Goal: Task Accomplishment & Management: Complete application form

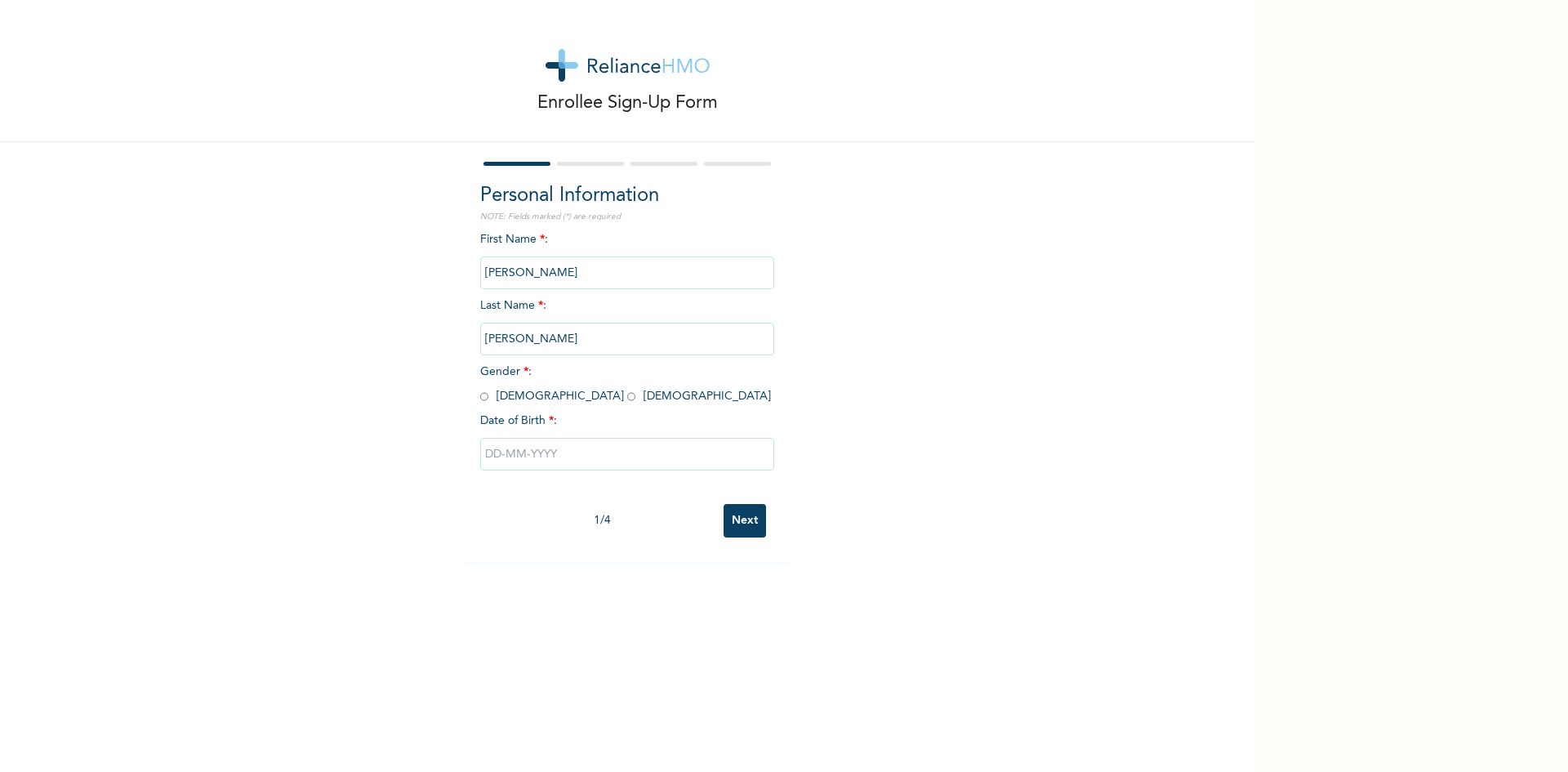
click at [480, 398] on input "radio" at bounding box center [484, 397] width 8 height 16
radio input "true"
click at [518, 460] on input "text" at bounding box center [627, 454] width 294 height 32
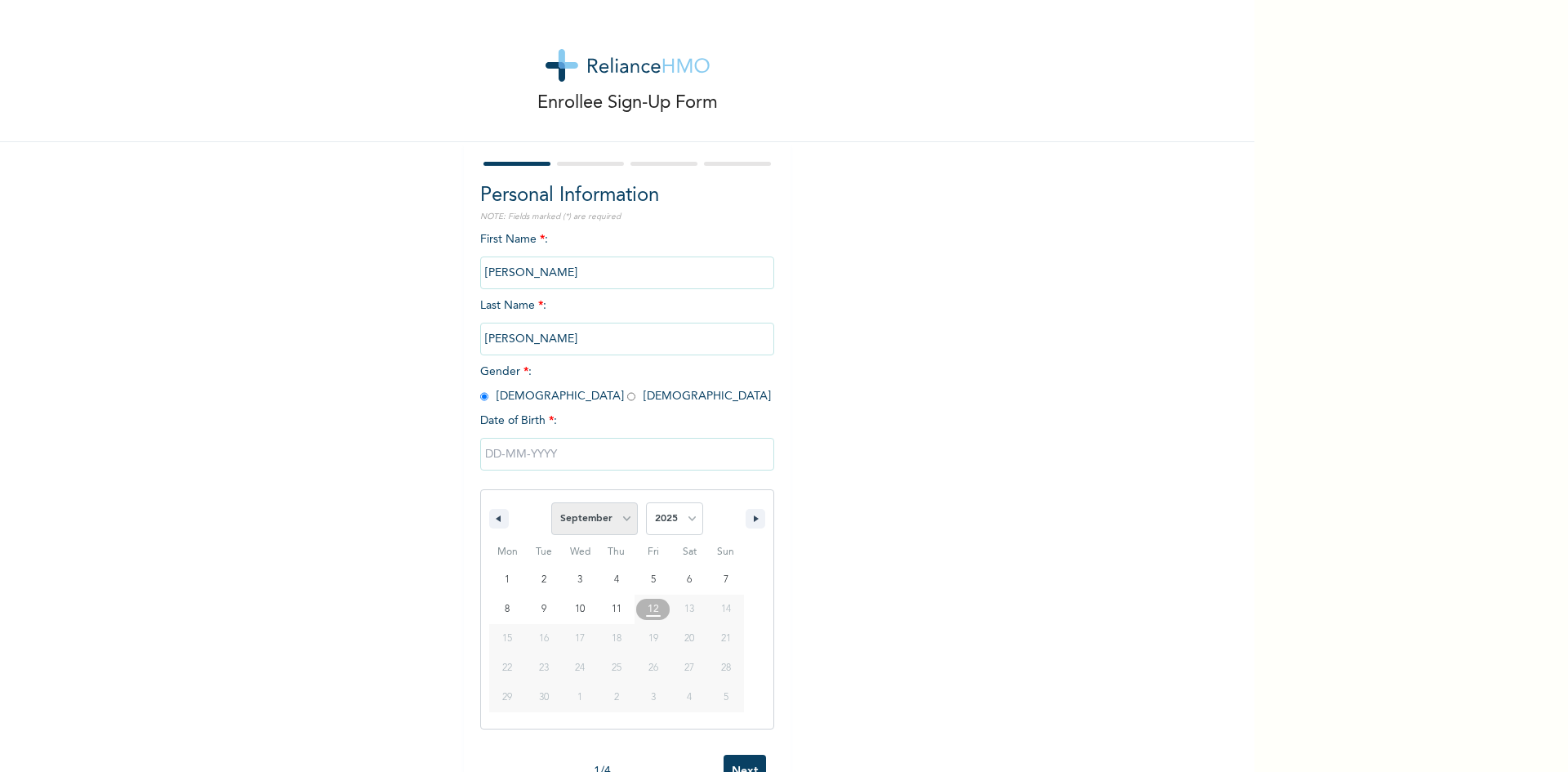
click at [615, 516] on select "January February March April May June July August September October November De…" at bounding box center [595, 518] width 87 height 32
click at [551, 503] on select "January February March April May June July August September October November De…" at bounding box center [595, 518] width 87 height 32
select select "8"
type input "[DATE]"
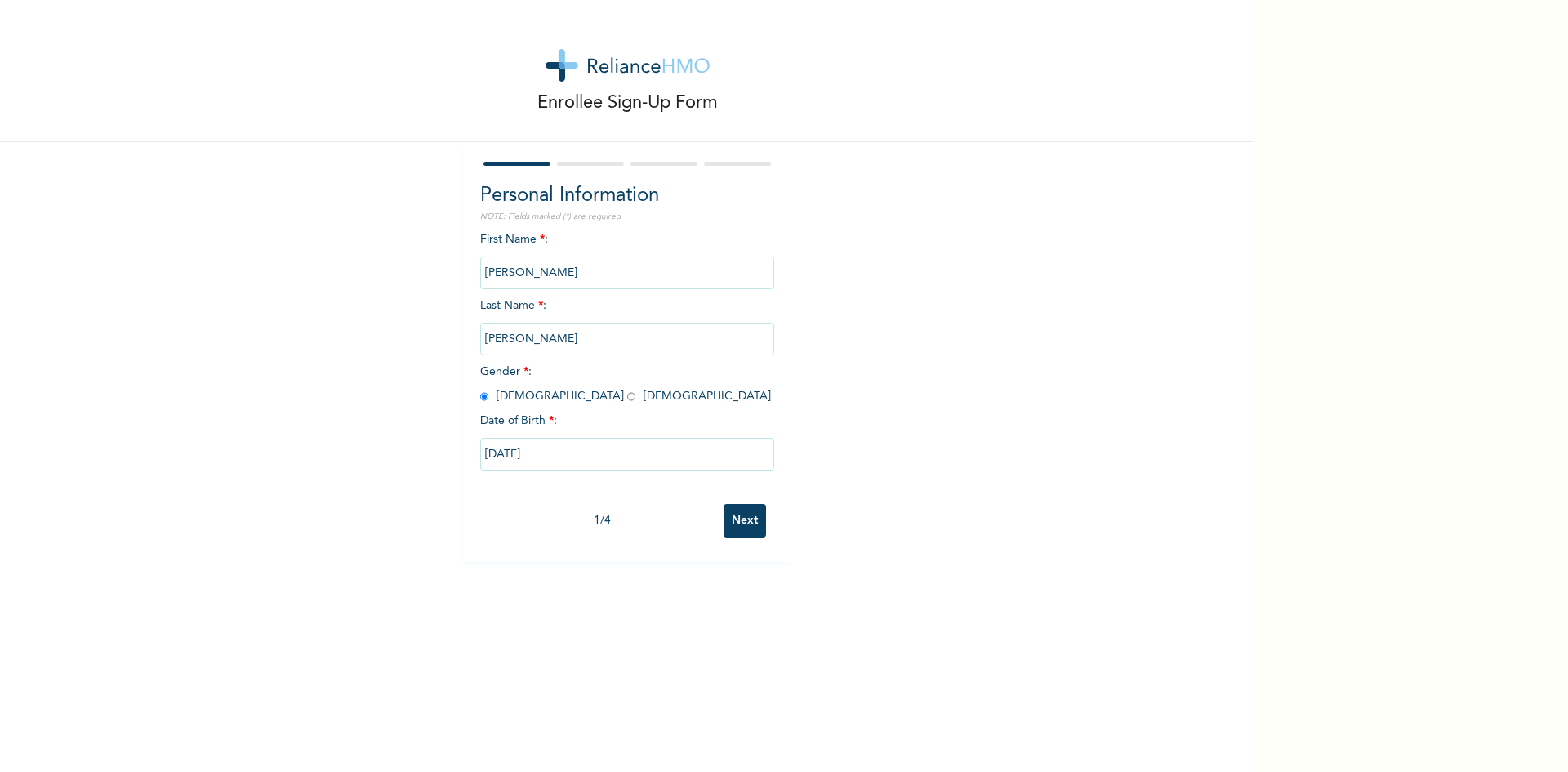
click at [558, 453] on input "[DATE]" at bounding box center [627, 454] width 294 height 32
select select "8"
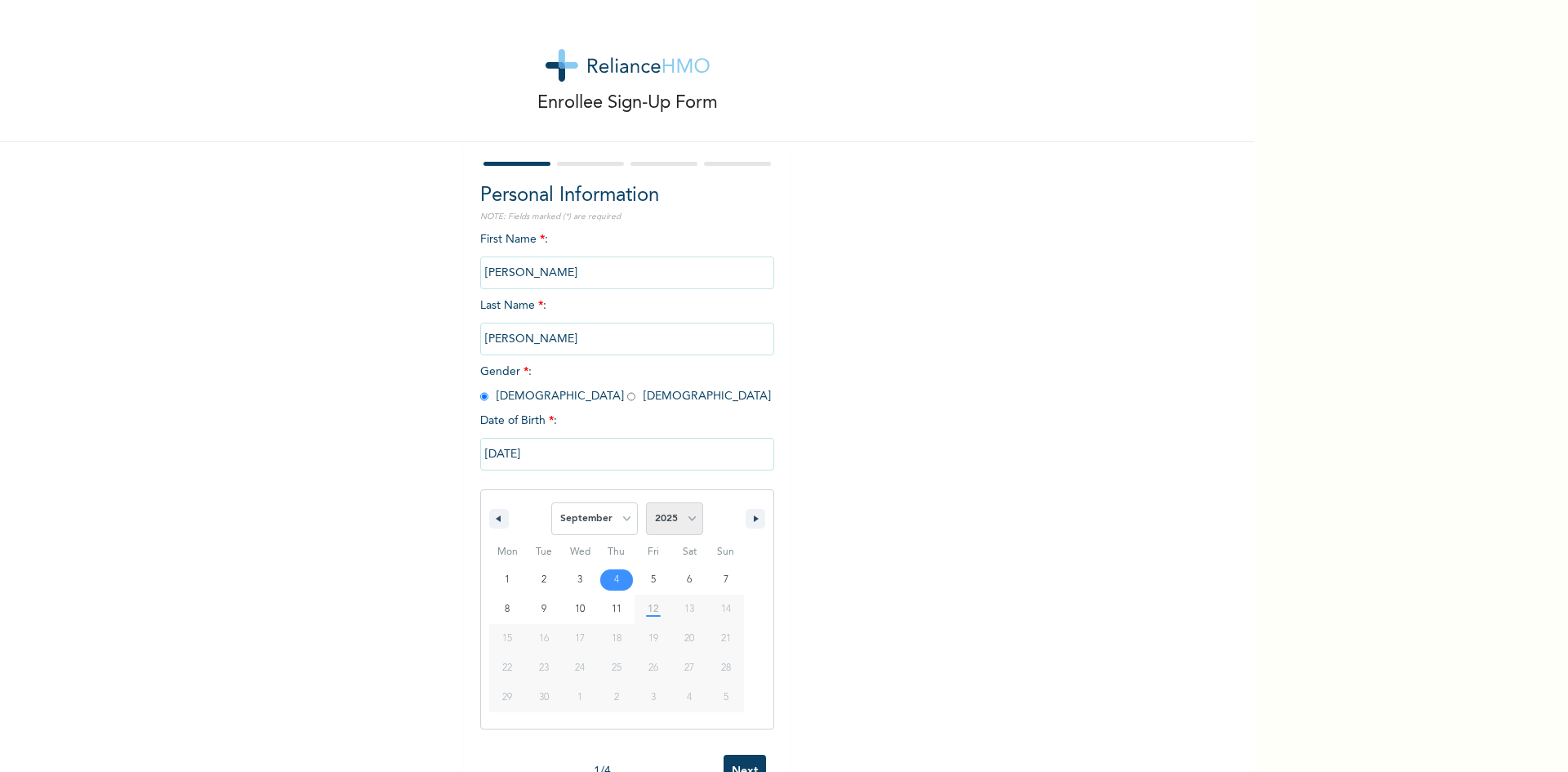
click at [685, 519] on select "2025 2024 2023 2022 2021 2020 2019 2018 2017 2016 2015 2014 2013 2012 2011 2010…" at bounding box center [674, 518] width 57 height 32
select select "1978"
click at [646, 503] on select "2025 2024 2023 2022 2021 2020 2019 2018 2017 2016 2015 2014 2013 2012 2011 2010…" at bounding box center [674, 518] width 57 height 32
click at [737, 711] on div "Enrollee Sign-Up Form Personal Information NOTE: Fields marked (*) are required…" at bounding box center [627, 386] width 1254 height 772
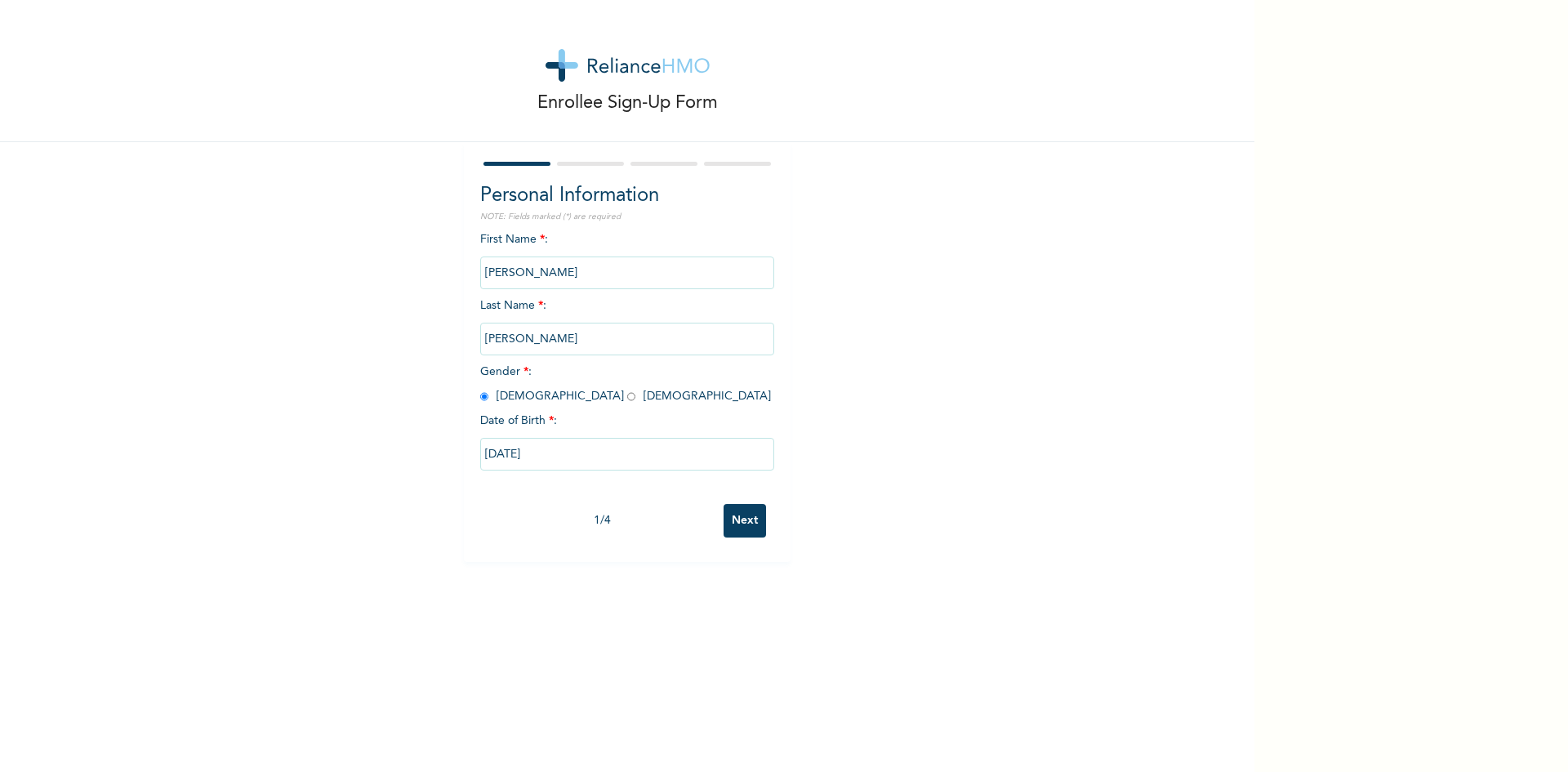
click at [548, 458] on input "[DATE]" at bounding box center [627, 454] width 294 height 32
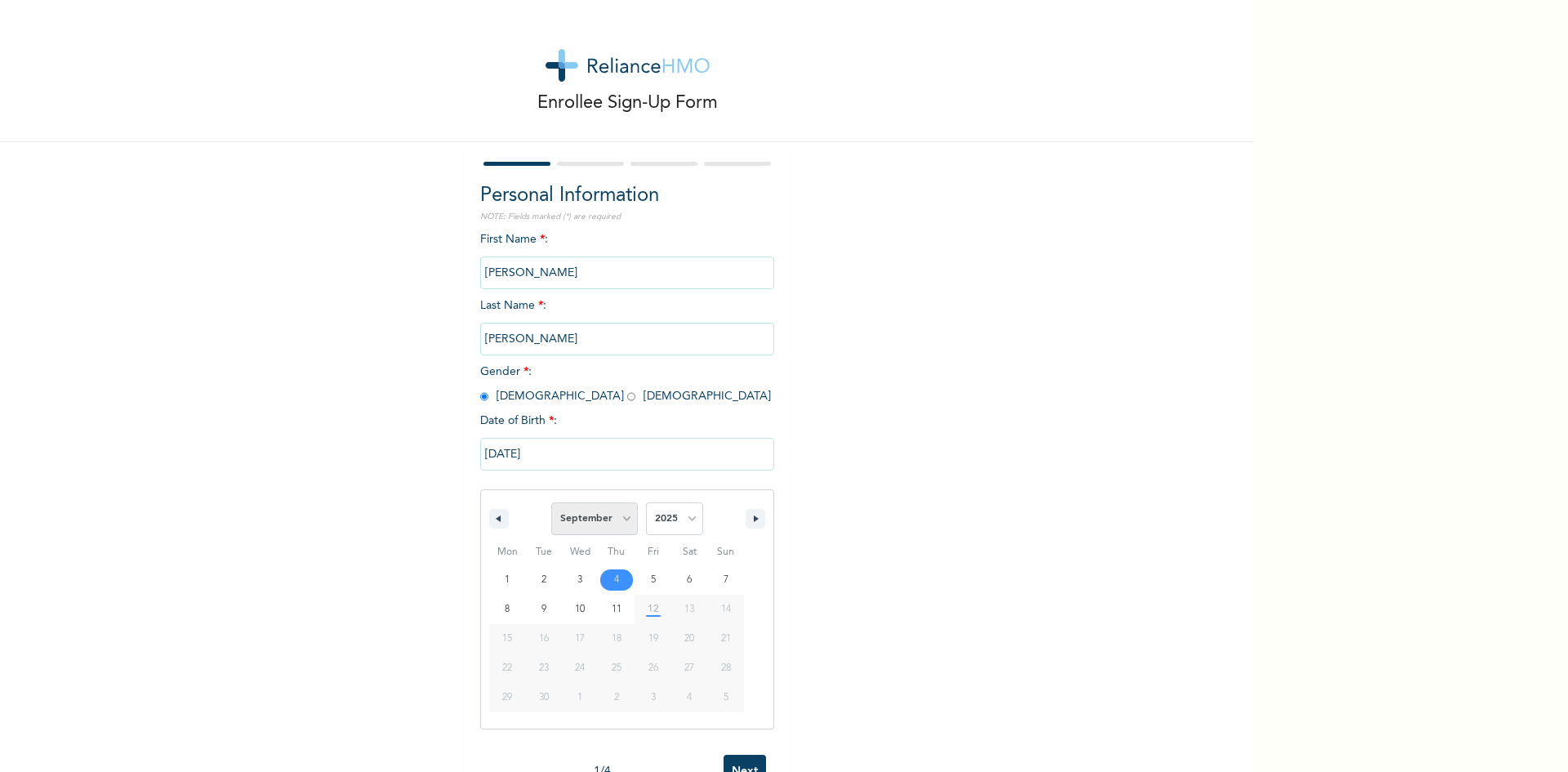
click at [623, 517] on select "January February March April May June July August September October November De…" at bounding box center [595, 518] width 87 height 32
click at [551, 503] on select "January February March April May June July August September October November De…" at bounding box center [595, 518] width 87 height 32
click at [616, 519] on select "January February March April May June July August September October November De…" at bounding box center [595, 518] width 87 height 32
click at [551, 503] on select "January February March April May June July August September October November De…" at bounding box center [595, 518] width 87 height 32
select select "8"
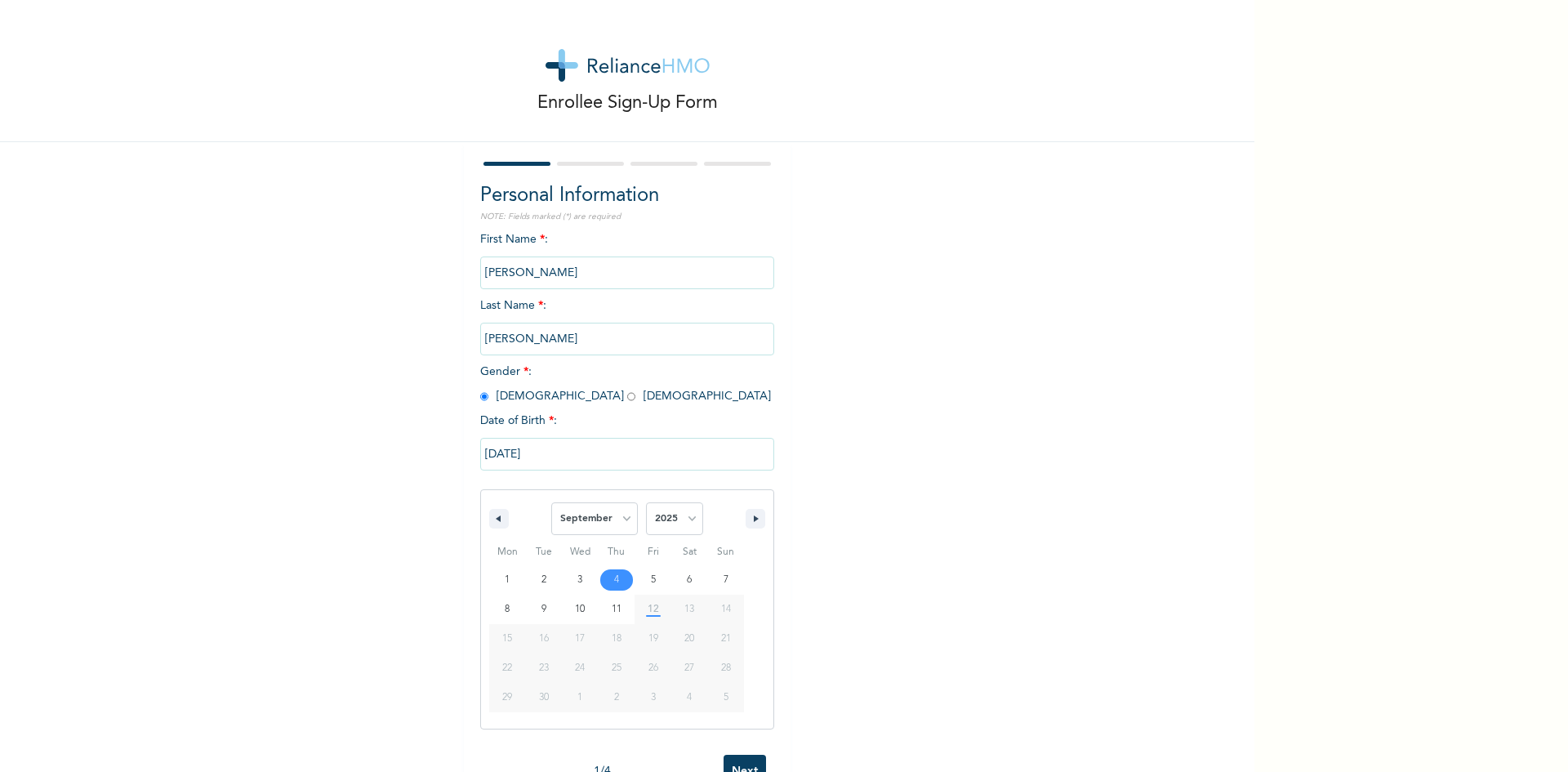
click at [582, 460] on input "[DATE]" at bounding box center [627, 454] width 294 height 32
click at [571, 450] on input "[DATE]" at bounding box center [627, 454] width 294 height 32
click at [596, 520] on select "January February March April May June July August September October November De…" at bounding box center [595, 518] width 87 height 32
click at [551, 503] on select "January February March April May June July August September October November De…" at bounding box center [595, 518] width 87 height 32
select select "8"
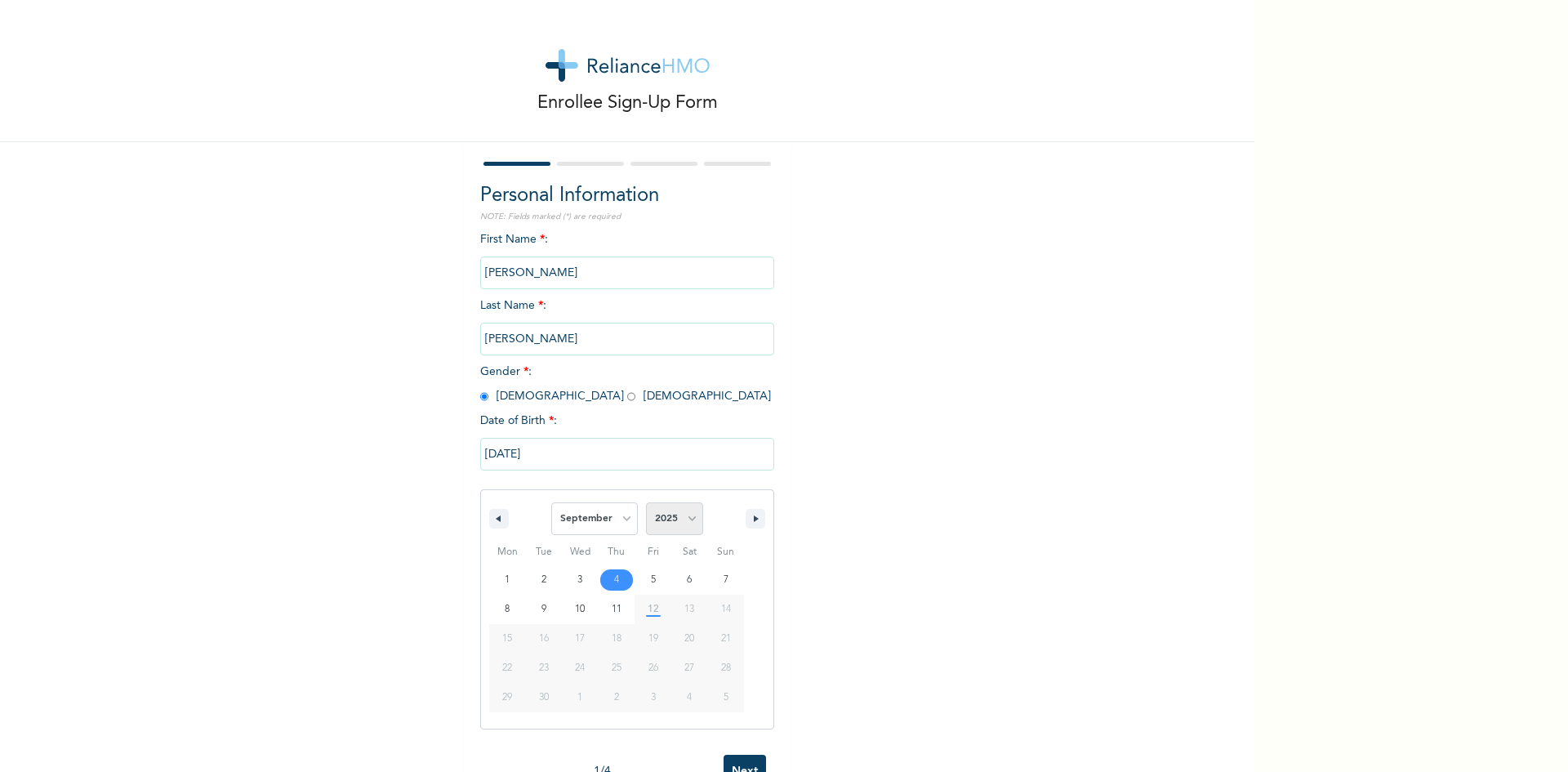
click at [676, 520] on select "2025 2024 2023 2022 2021 2020 2019 2018 2017 2016 2015 2014 2013 2012 2011 2010…" at bounding box center [674, 518] width 57 height 32
select select "1978"
click at [646, 503] on select "2025 2024 2023 2022 2021 2020 2019 2018 2017 2016 2015 2014 2013 2012 2011 2010…" at bounding box center [674, 518] width 57 height 32
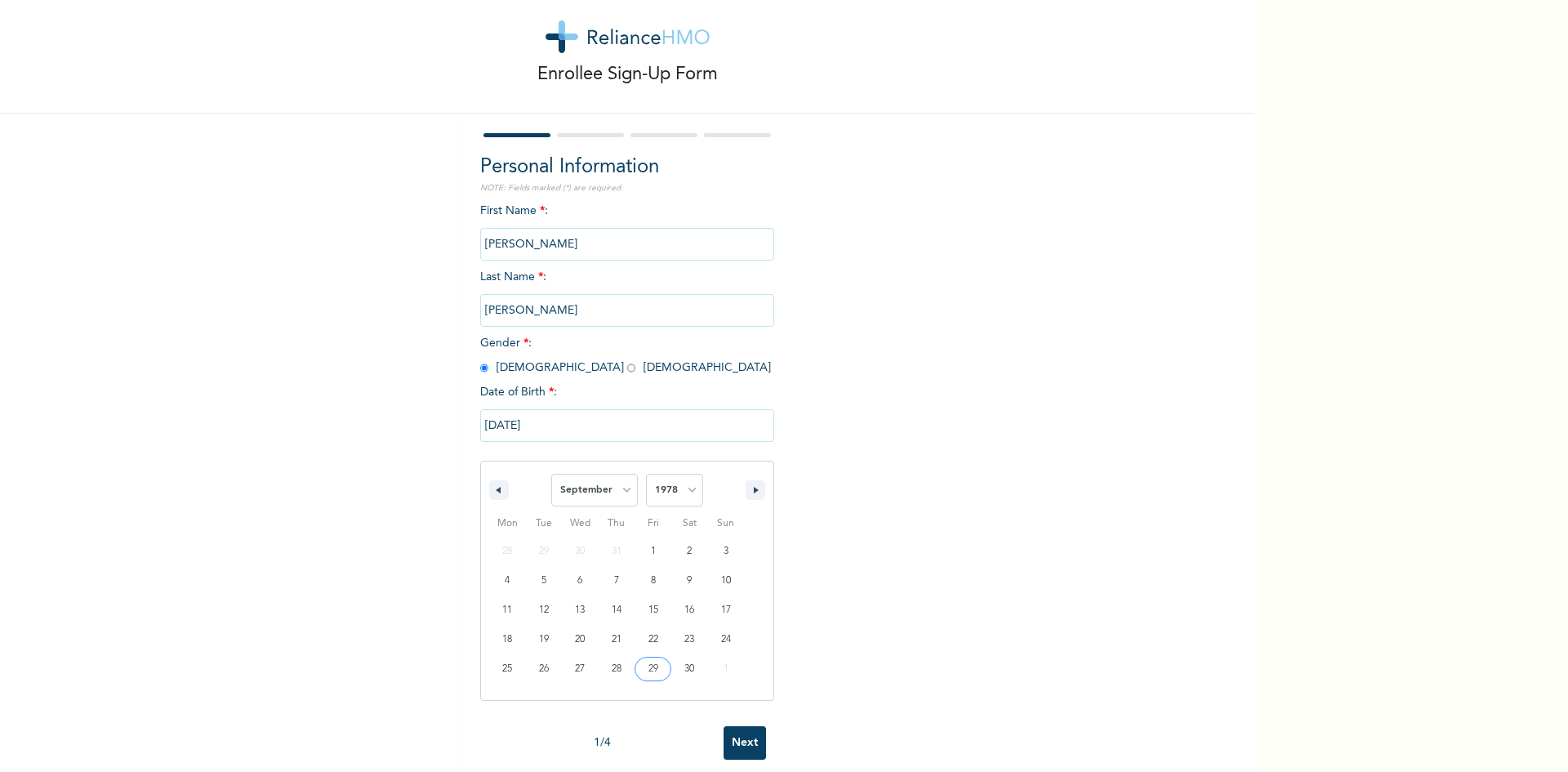
scroll to position [54, 0]
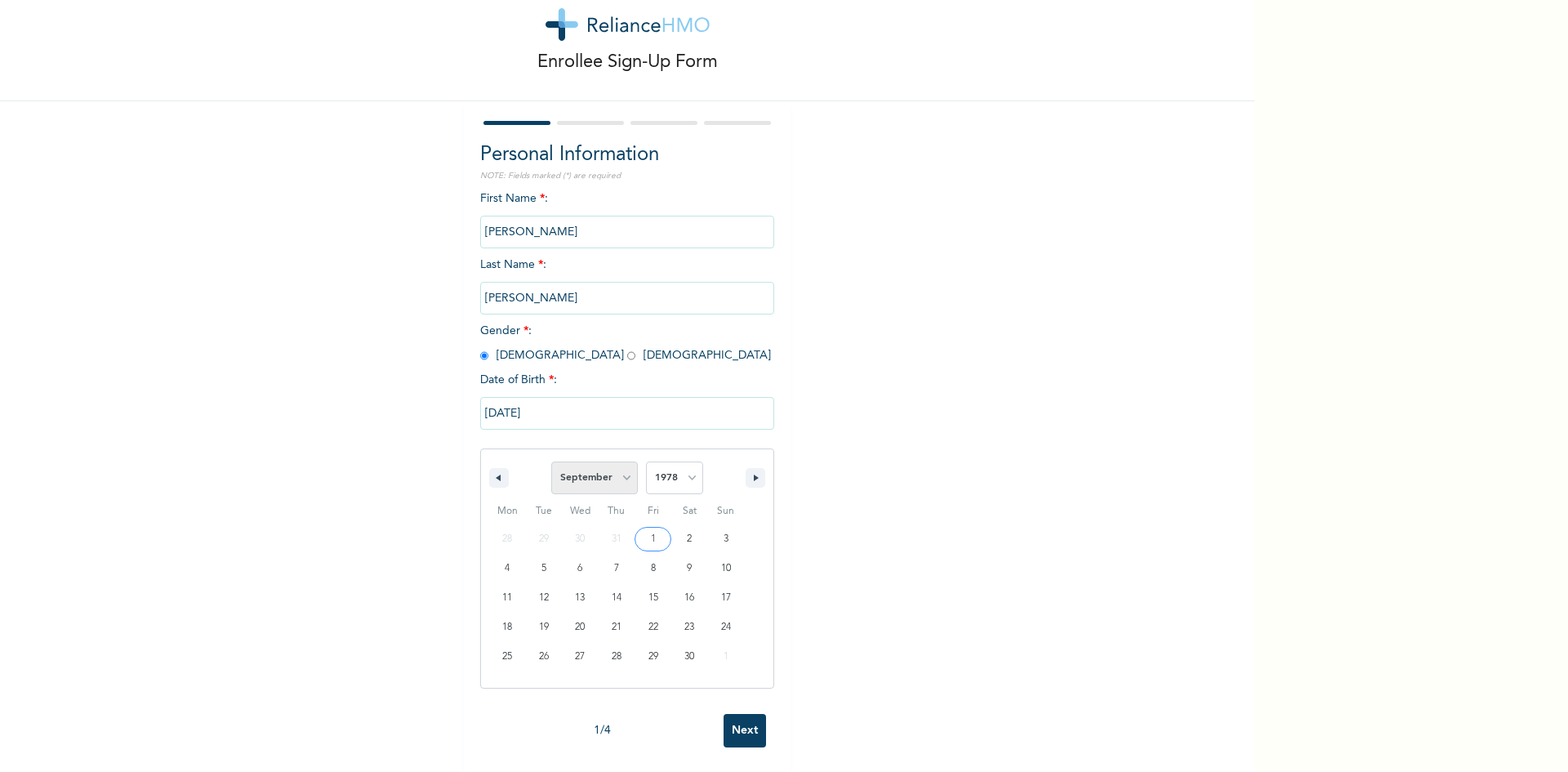
click at [609, 468] on select "January February March April May June July August September October November De…" at bounding box center [595, 478] width 87 height 32
select select "9"
click at [551, 462] on select "January February March April May June July August September October November De…" at bounding box center [595, 478] width 87 height 32
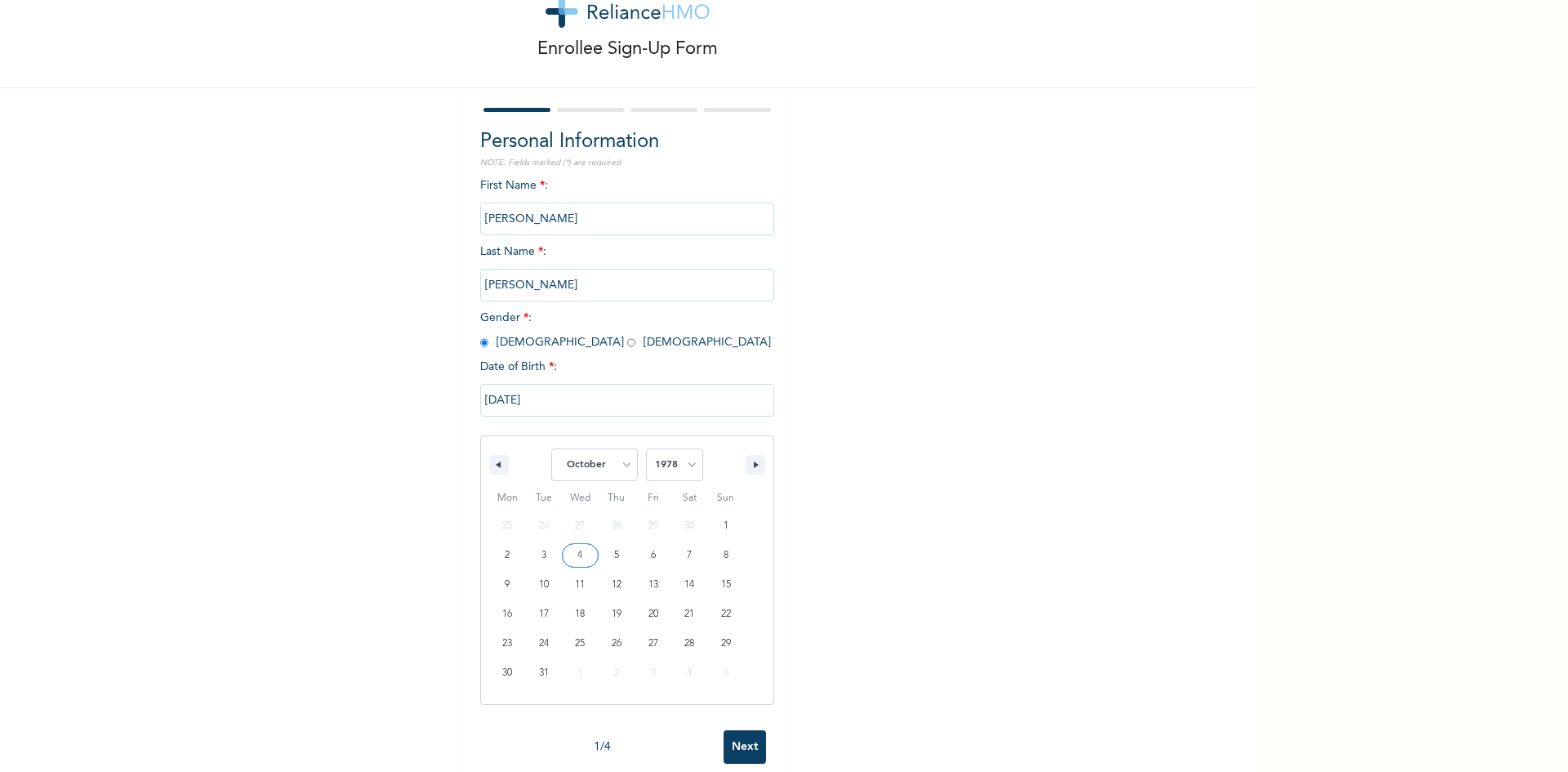
type input "[DATE]"
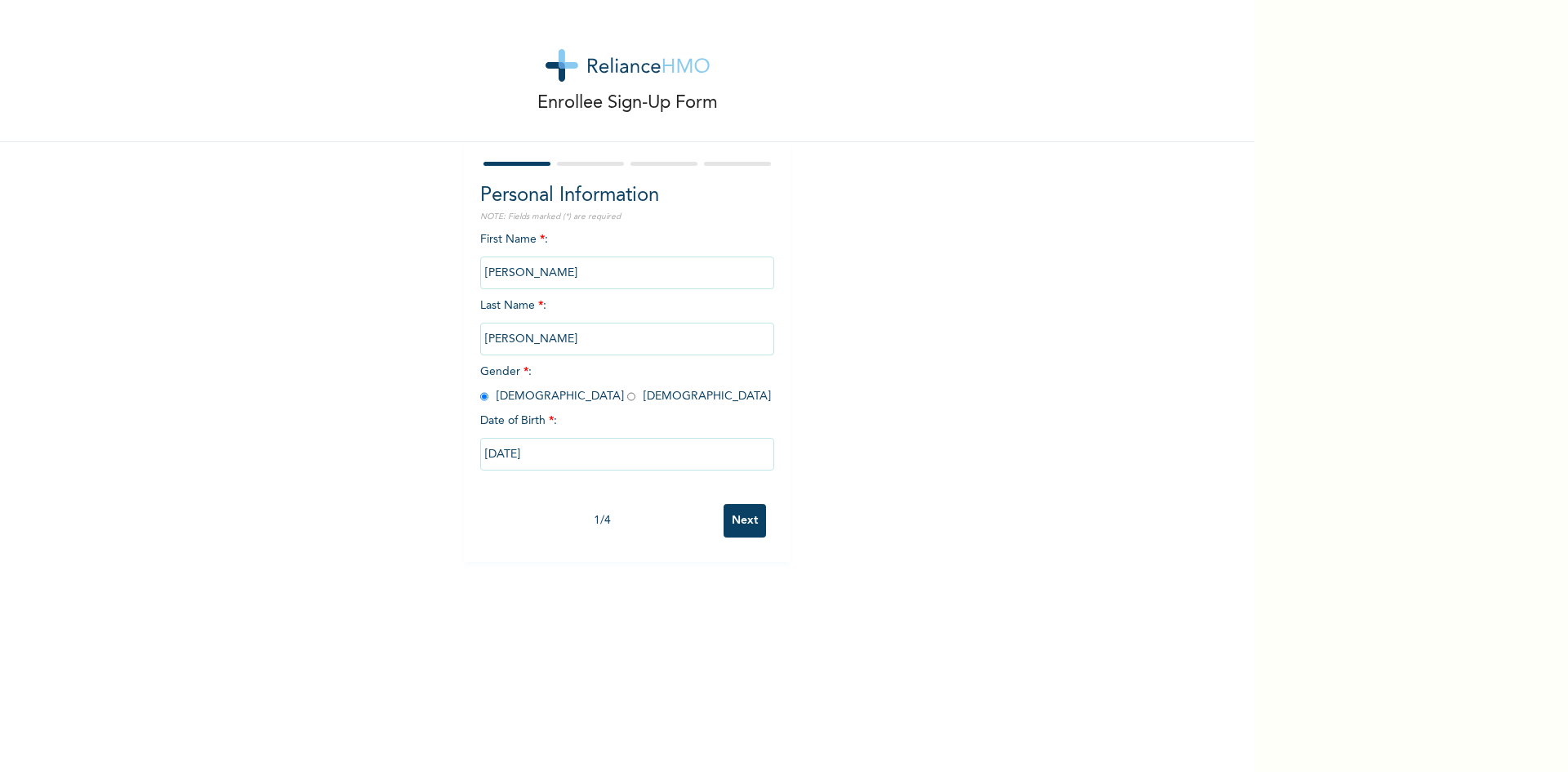
scroll to position [0, 0]
click at [729, 516] on input "Next" at bounding box center [744, 521] width 42 height 33
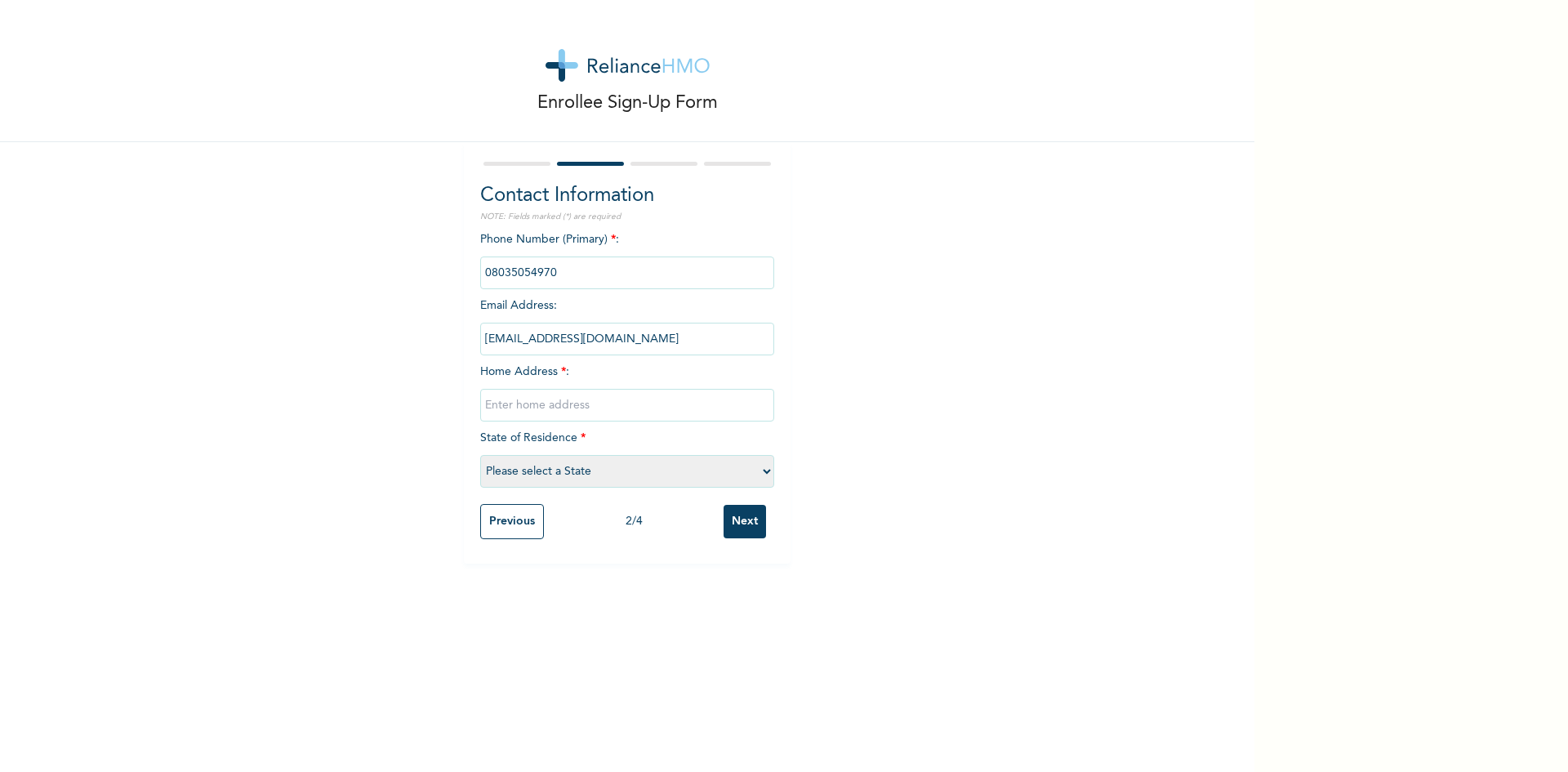
click at [561, 411] on input "text" at bounding box center [627, 405] width 294 height 32
type input "trans amadi. [GEOGRAPHIC_DATA]"
click at [515, 472] on select "Please select a State [PERSON_NAME] (FCT) [PERSON_NAME] Ibom [GEOGRAPHIC_DATA] …" at bounding box center [627, 471] width 294 height 32
select select "33"
click at [480, 455] on select "Please select a State [PERSON_NAME] (FCT) [PERSON_NAME] Ibom [GEOGRAPHIC_DATA] …" at bounding box center [627, 471] width 294 height 32
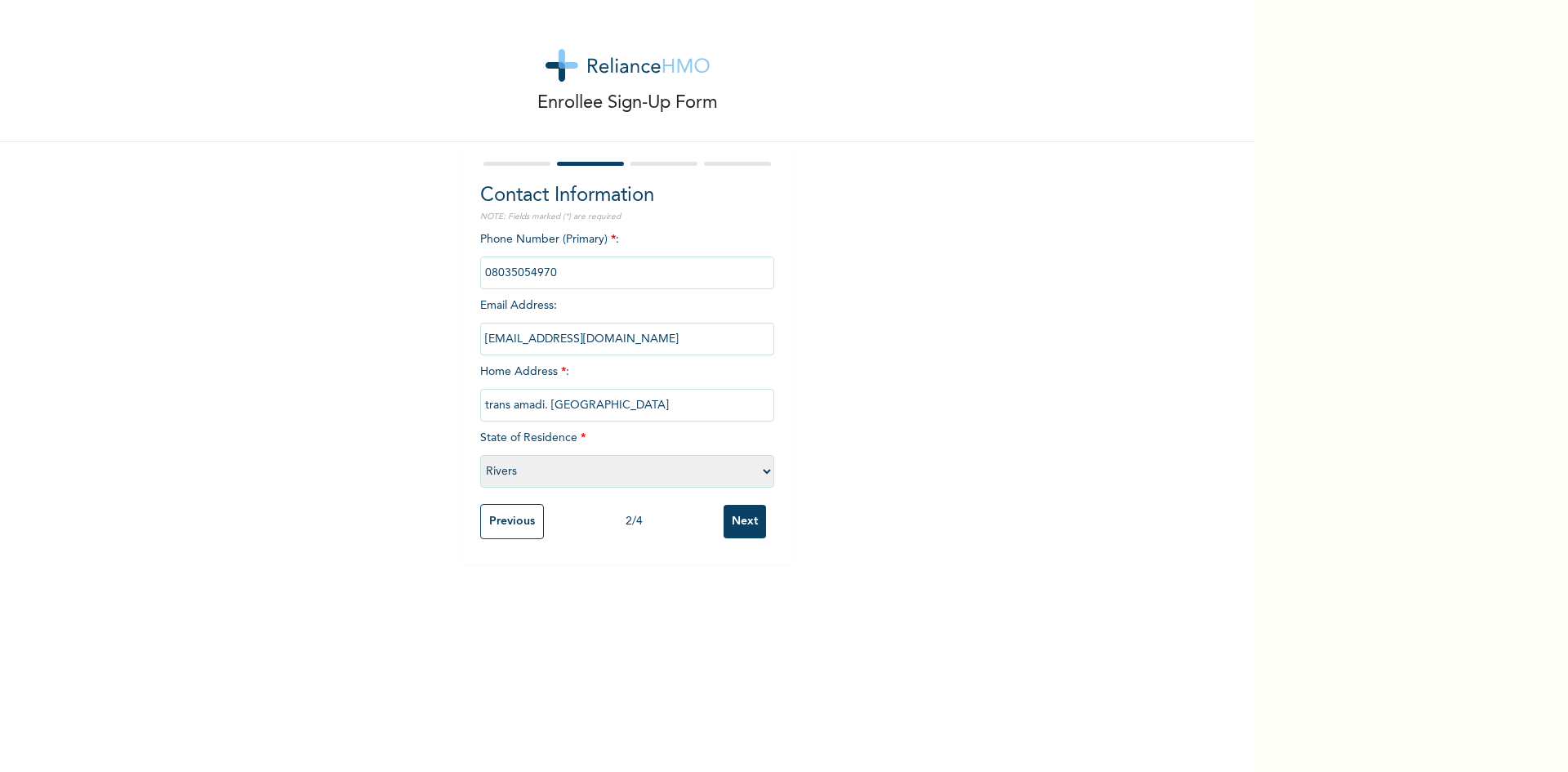
click at [729, 520] on input "Next" at bounding box center [744, 522] width 42 height 33
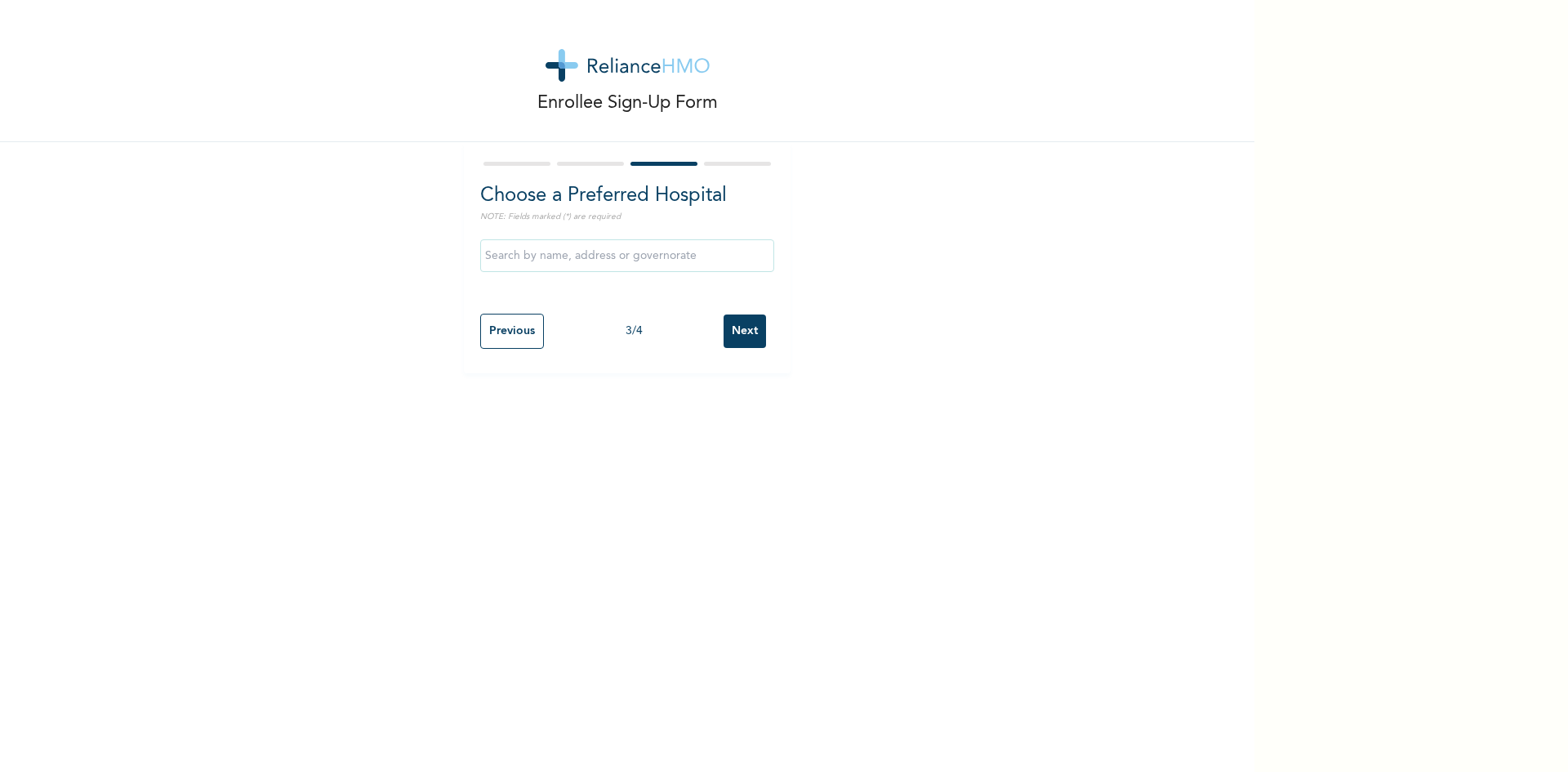
click at [552, 251] on input "text" at bounding box center [627, 255] width 294 height 32
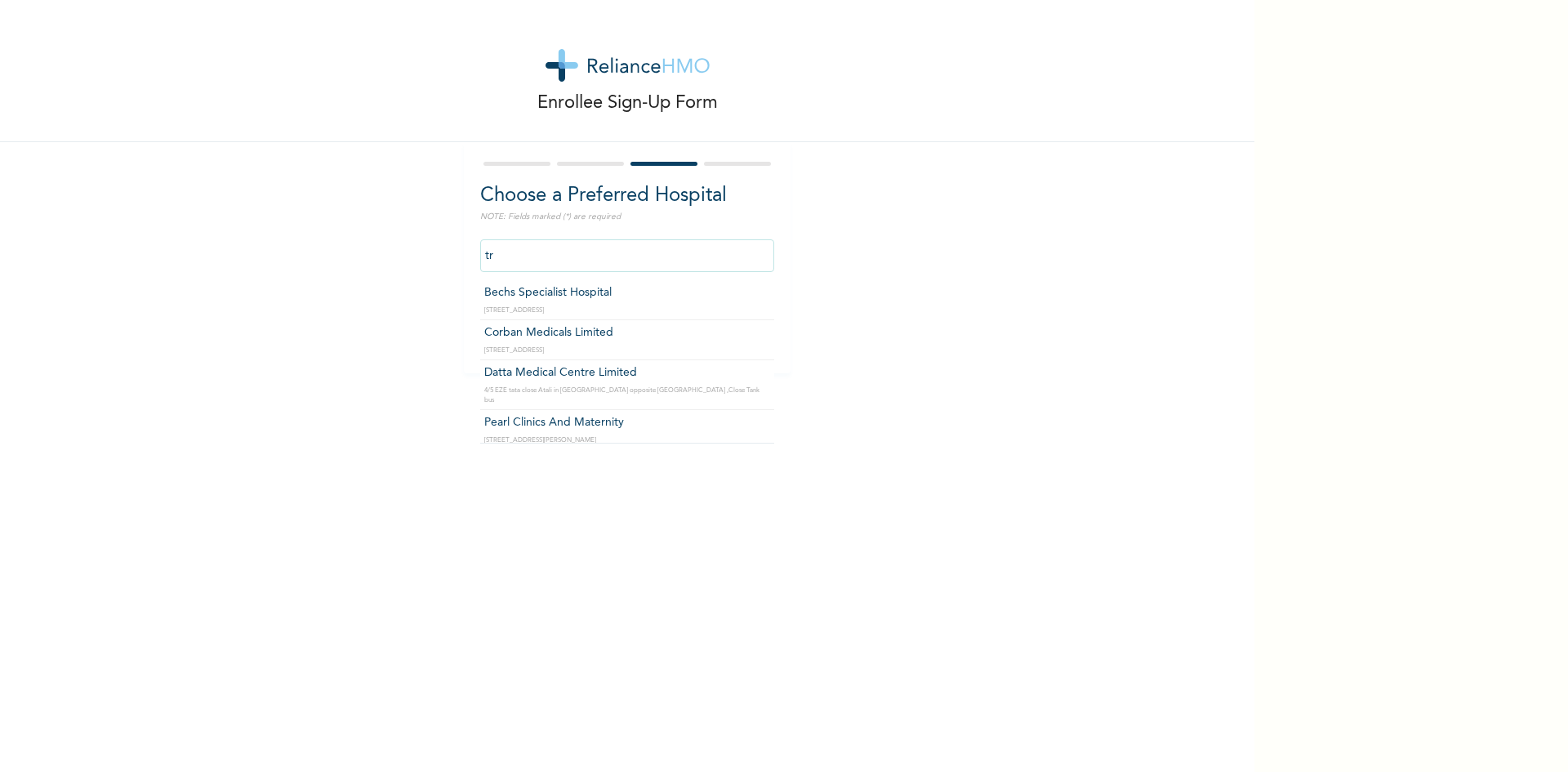
type input "t"
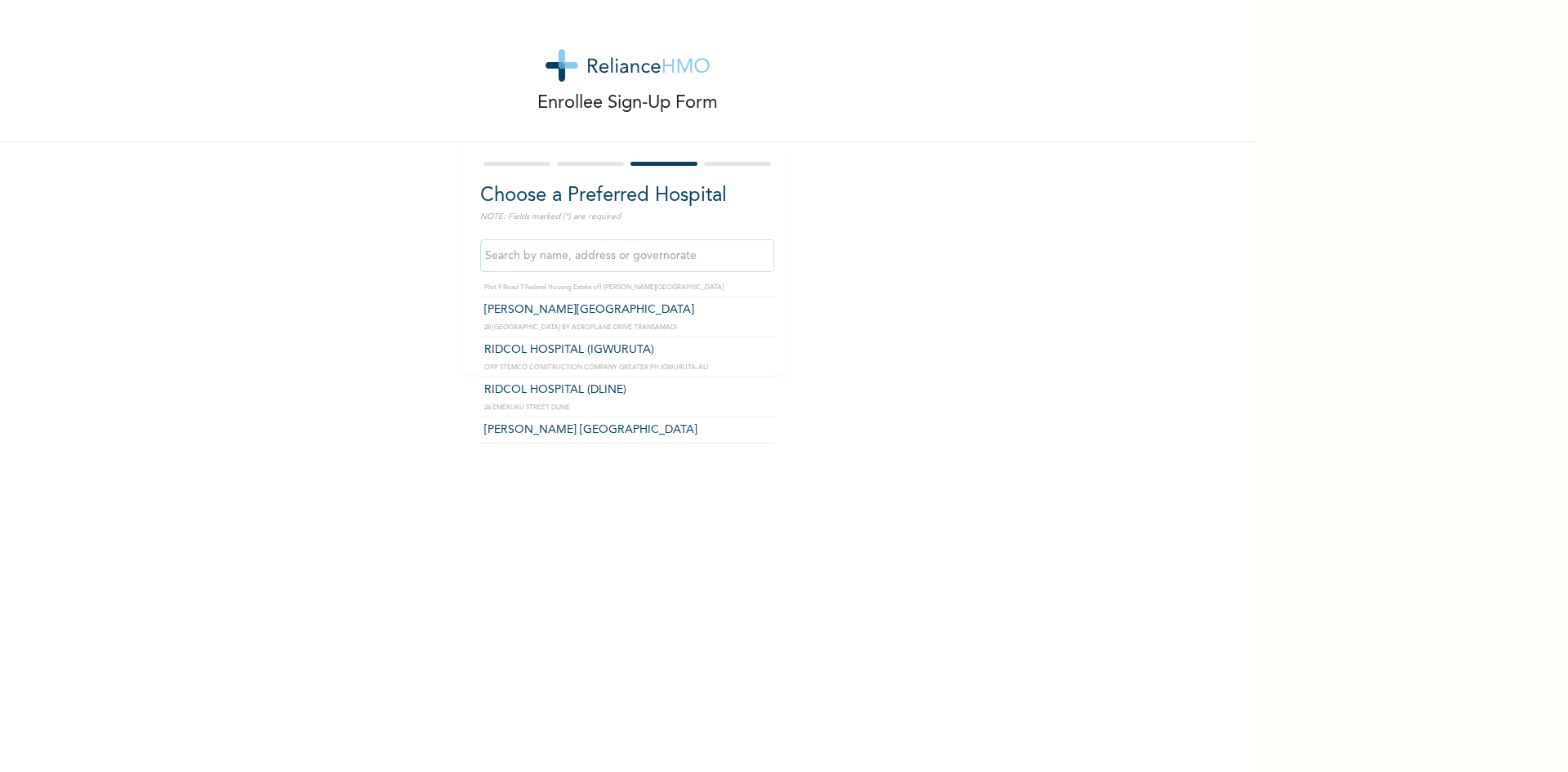
scroll to position [1388, 0]
type input "[PERSON_NAME][GEOGRAPHIC_DATA]"
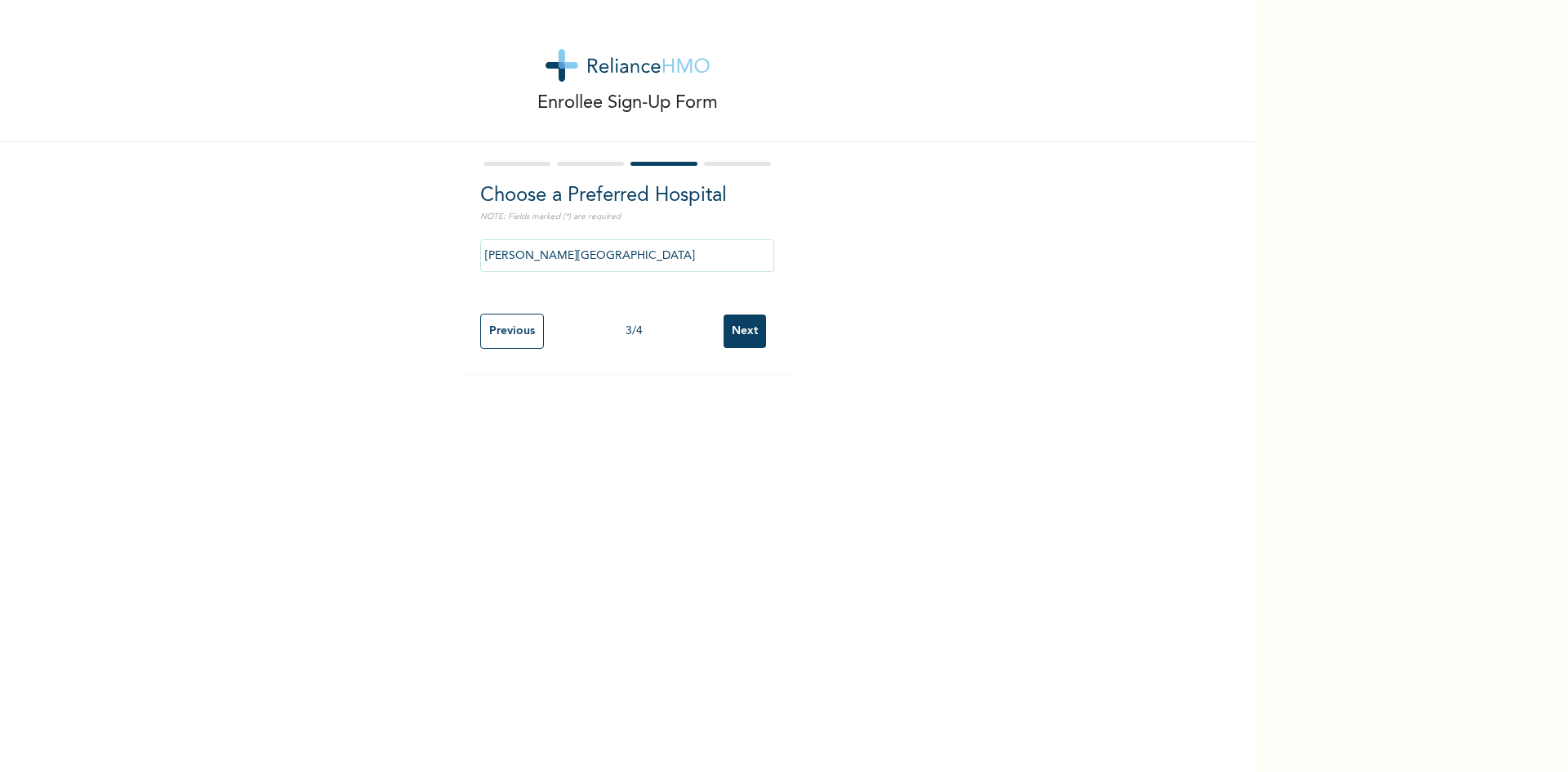
click at [737, 334] on input "Next" at bounding box center [744, 331] width 42 height 33
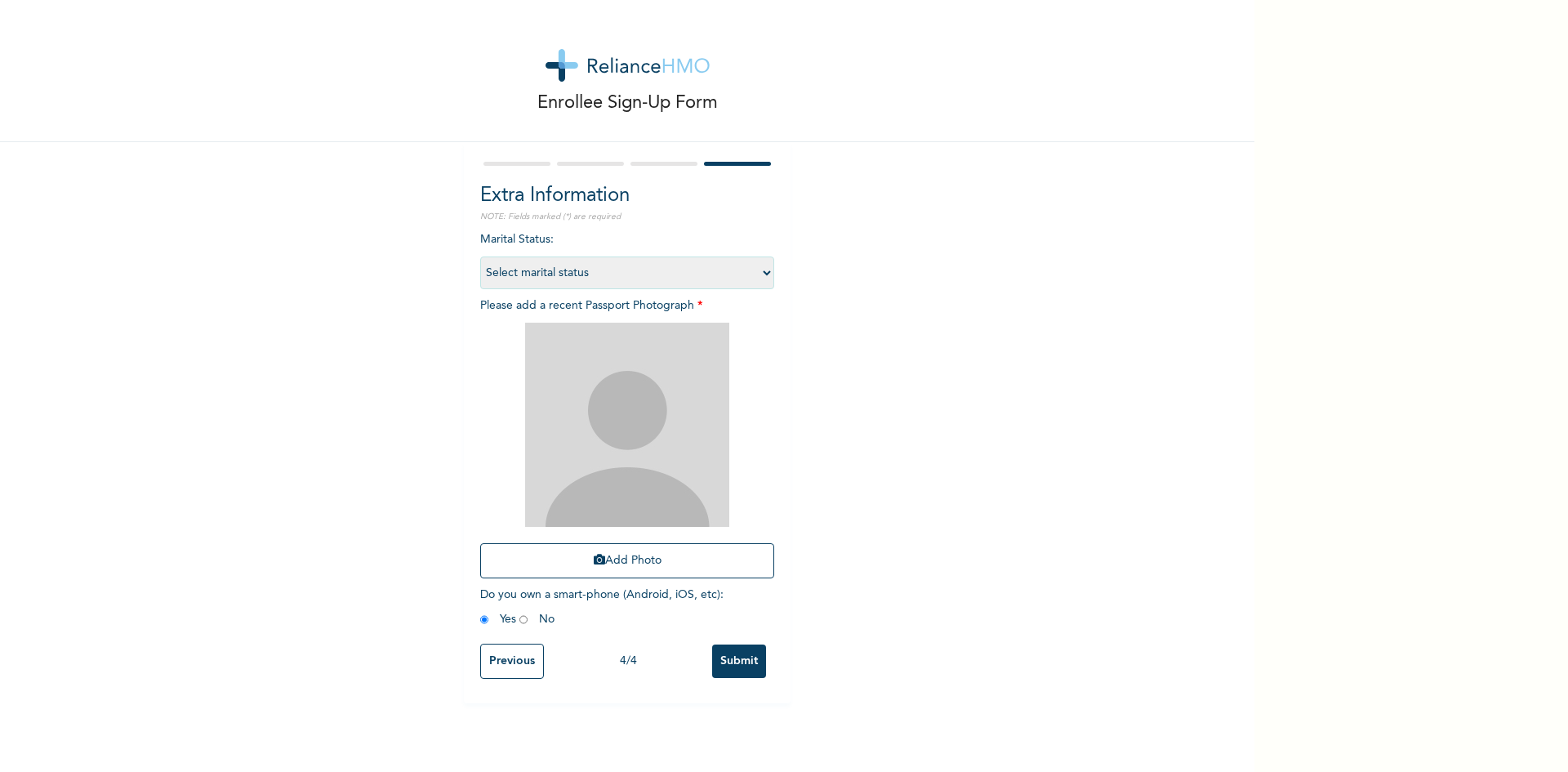
click at [764, 276] on select "Select marital status [DEMOGRAPHIC_DATA] Married [DEMOGRAPHIC_DATA] Widow/[DEMO…" at bounding box center [627, 272] width 294 height 32
select select "2"
click at [480, 256] on select "Select marital status [DEMOGRAPHIC_DATA] Married [DEMOGRAPHIC_DATA] Widow/[DEMO…" at bounding box center [627, 272] width 294 height 32
click at [614, 563] on button "Add Photo" at bounding box center [627, 561] width 294 height 35
click at [594, 560] on icon "button" at bounding box center [599, 559] width 12 height 12
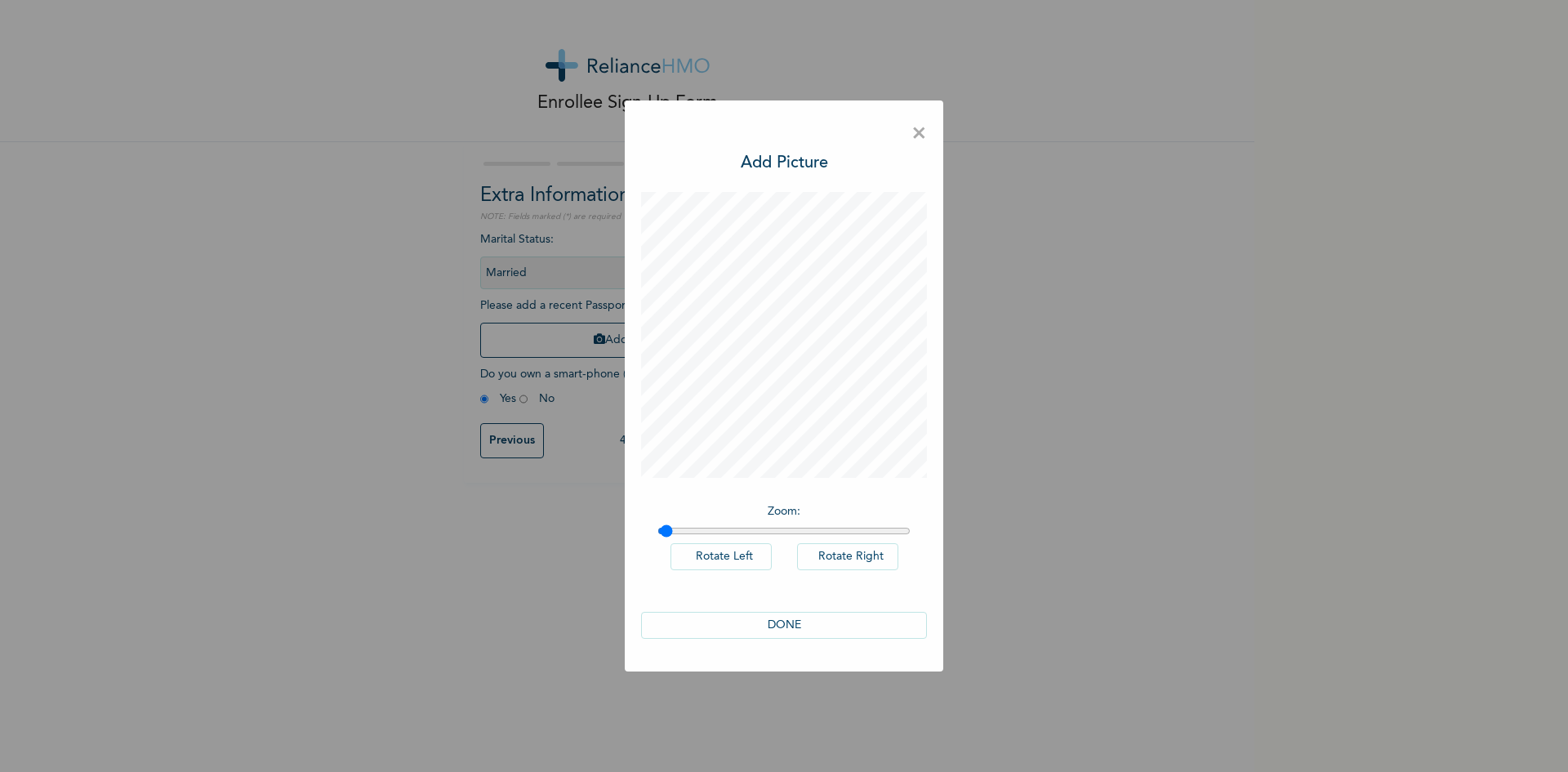
type input "1"
drag, startPoint x: 665, startPoint y: 532, endPoint x: 654, endPoint y: 535, distance: 11.4
click at [658, 535] on input "range" at bounding box center [784, 531] width 253 height 13
click at [785, 620] on button "DONE" at bounding box center [784, 624] width 285 height 27
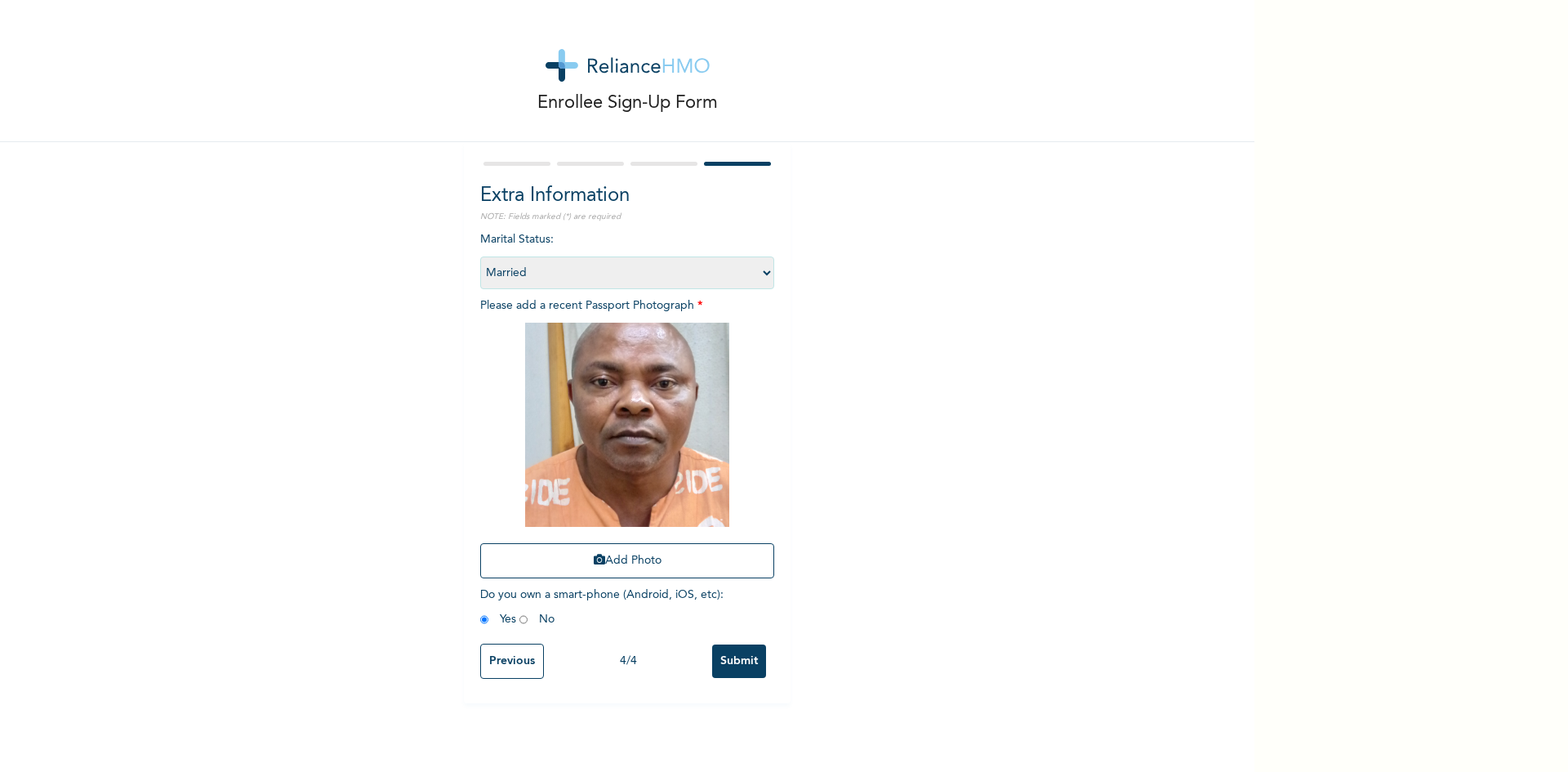
click at [729, 661] on input "Submit" at bounding box center [738, 661] width 54 height 33
